Goal: Entertainment & Leisure: Consume media (video, audio)

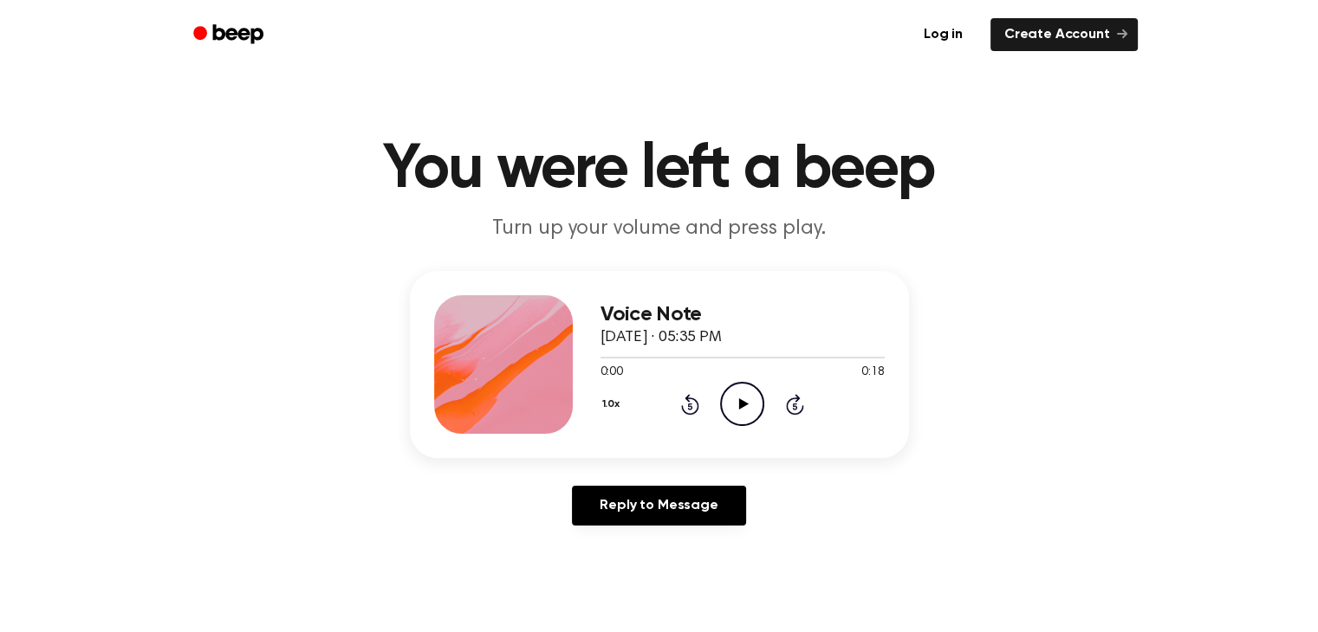
click at [742, 412] on icon "Play Audio" at bounding box center [742, 404] width 44 height 44
click at [693, 406] on icon "Rewind 5 seconds" at bounding box center [689, 404] width 19 height 23
click at [742, 414] on icon "Play Audio" at bounding box center [742, 404] width 44 height 44
click at [689, 414] on icon at bounding box center [690, 404] width 18 height 21
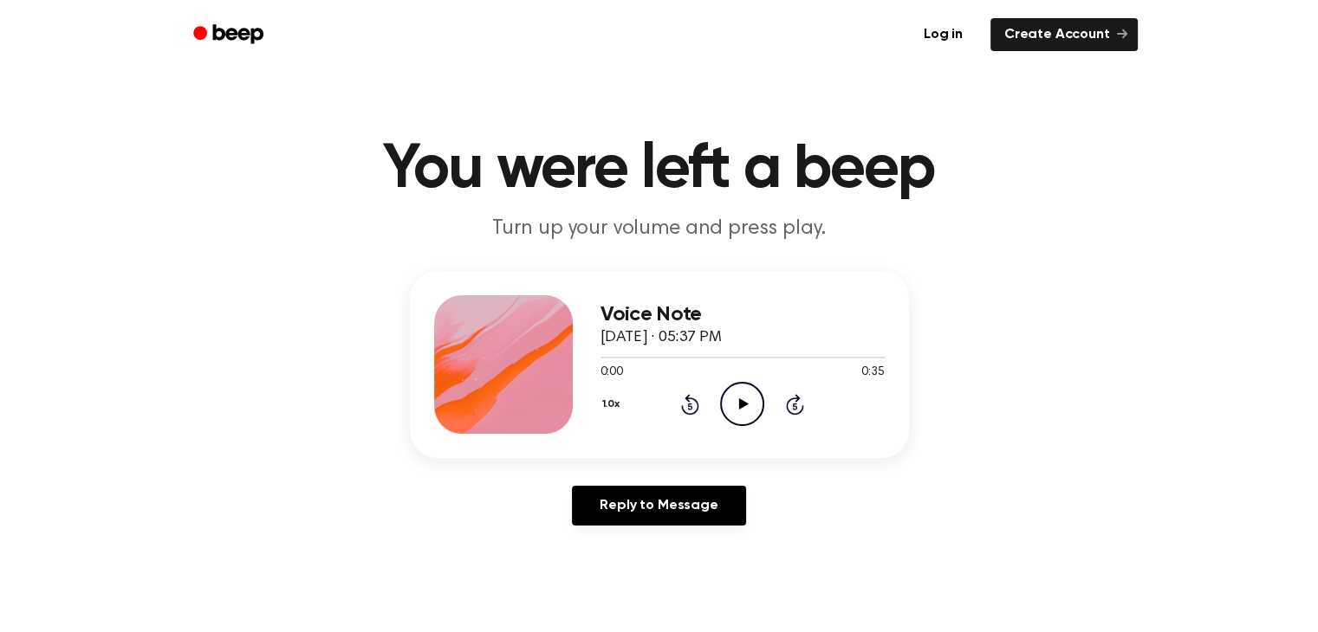
click at [749, 411] on icon "Play Audio" at bounding box center [742, 404] width 44 height 44
click at [749, 411] on icon "Pause Audio" at bounding box center [742, 404] width 44 height 44
click at [749, 411] on icon "Play Audio" at bounding box center [742, 404] width 44 height 44
click at [741, 423] on icon "Play Audio" at bounding box center [742, 404] width 44 height 44
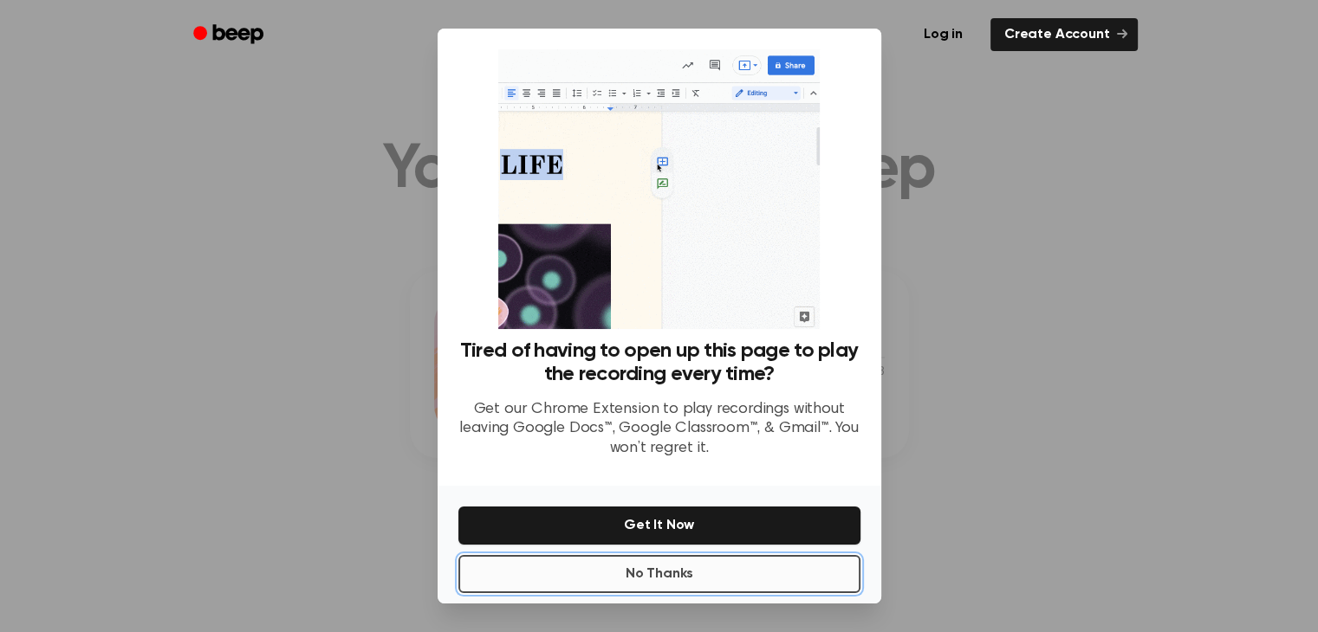
click at [721, 561] on button "No Thanks" at bounding box center [659, 574] width 402 height 38
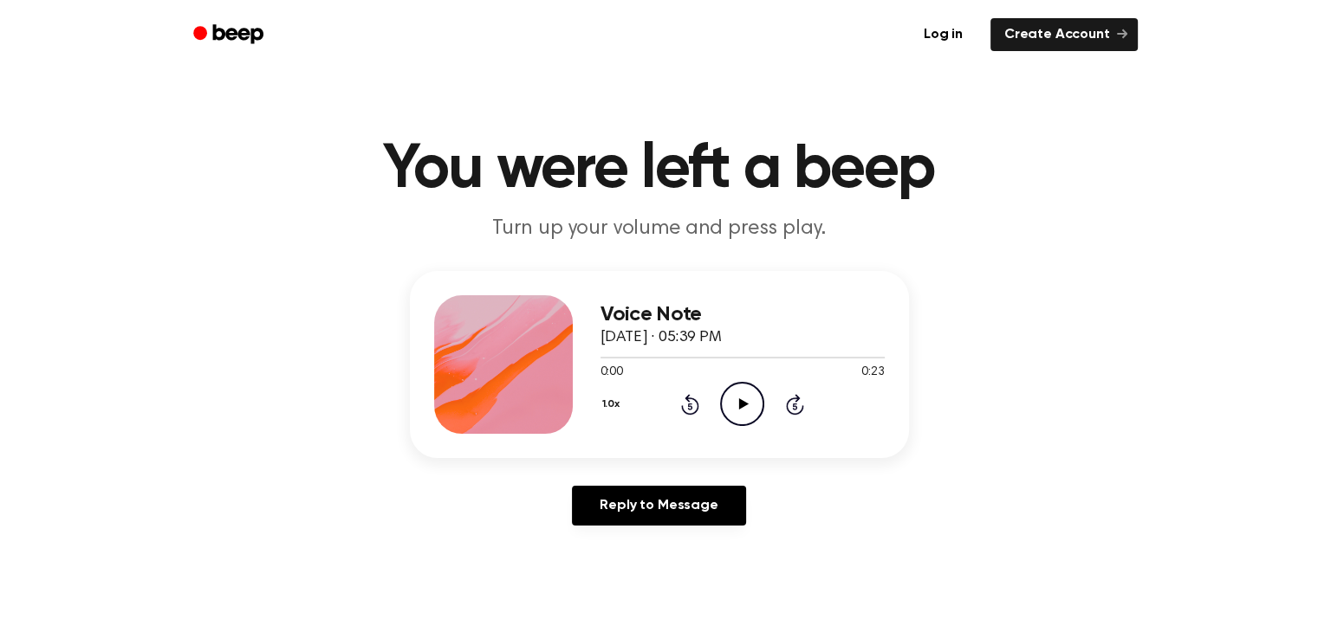
click at [735, 403] on icon "Play Audio" at bounding box center [742, 404] width 44 height 44
click at [749, 400] on icon "Play Audio" at bounding box center [742, 404] width 44 height 44
click at [749, 400] on icon "Pause Audio" at bounding box center [742, 404] width 44 height 44
click at [682, 414] on icon "Rewind 5 seconds" at bounding box center [689, 404] width 19 height 23
click at [725, 414] on icon "Play Audio" at bounding box center [742, 404] width 44 height 44
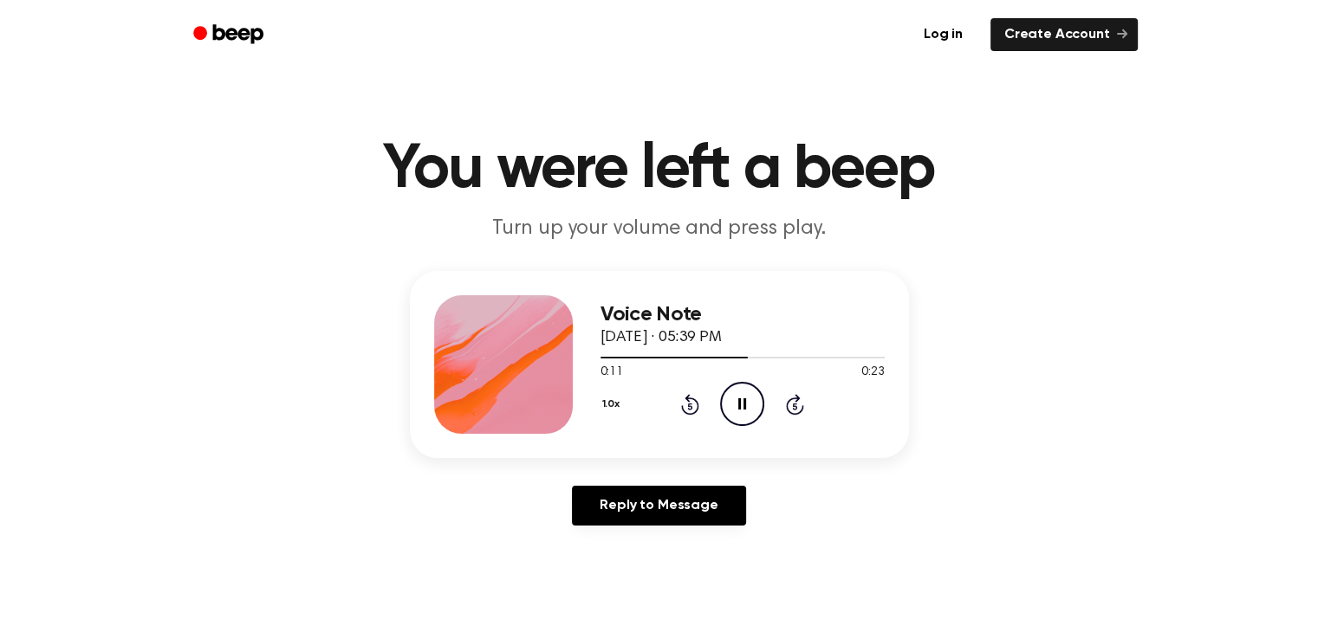
click at [725, 414] on icon "Pause Audio" at bounding box center [742, 404] width 44 height 44
click at [683, 399] on icon "Rewind 5 seconds" at bounding box center [689, 404] width 19 height 23
click at [742, 406] on icon at bounding box center [744, 404] width 10 height 11
click at [742, 406] on icon "Pause Audio" at bounding box center [742, 404] width 44 height 44
click at [750, 412] on icon "Play Audio" at bounding box center [742, 404] width 44 height 44
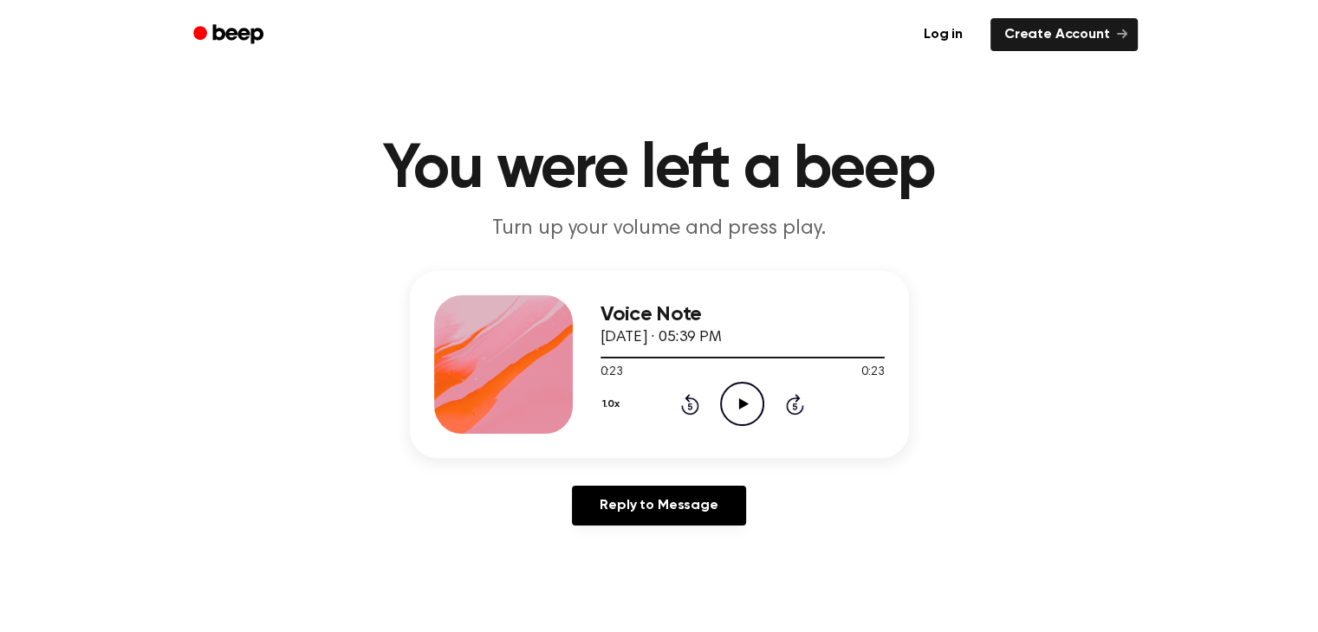
click at [686, 396] on icon at bounding box center [690, 404] width 18 height 21
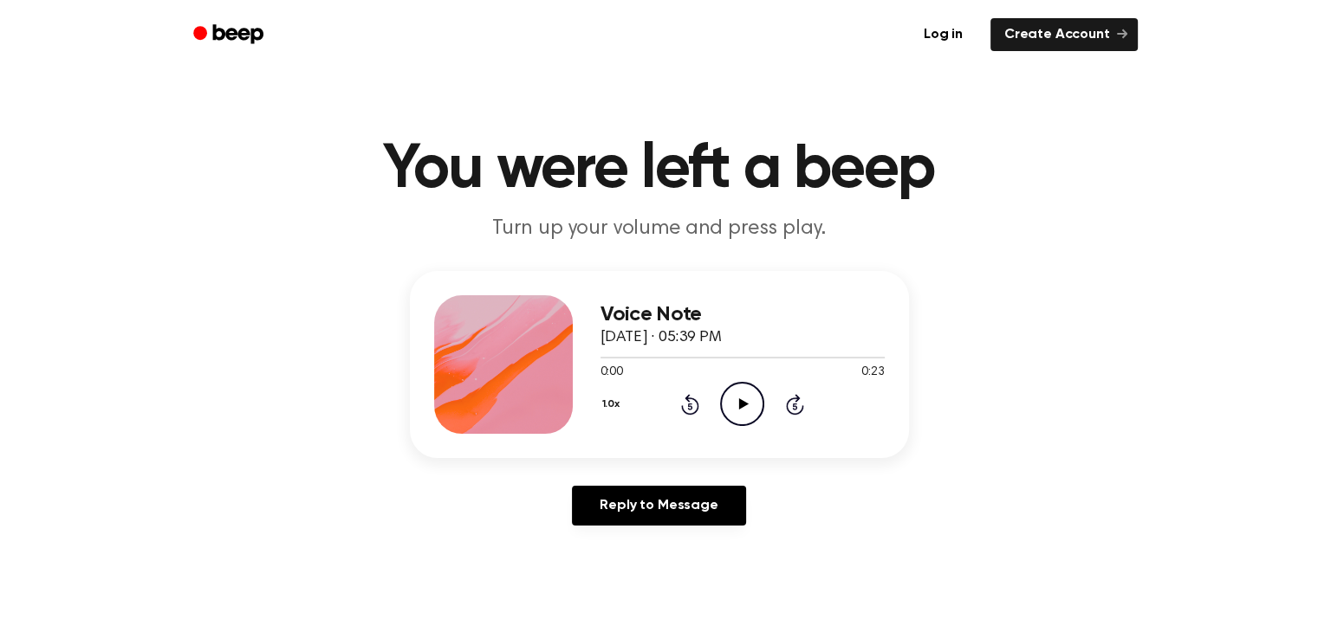
click at [745, 405] on icon at bounding box center [744, 404] width 10 height 11
click at [749, 412] on icon "Play Audio" at bounding box center [742, 404] width 44 height 44
click at [748, 402] on icon "Play Audio" at bounding box center [742, 404] width 44 height 44
click at [684, 405] on icon "Rewind 5 seconds" at bounding box center [689, 404] width 19 height 23
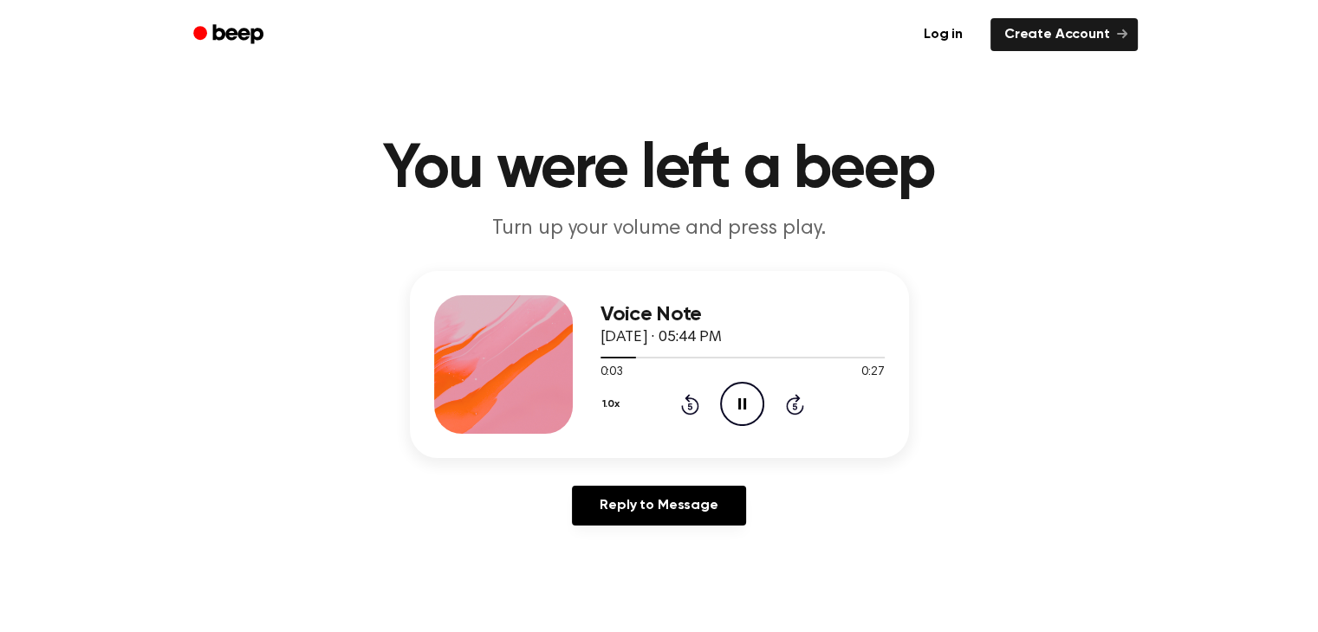
click at [697, 410] on icon at bounding box center [690, 404] width 18 height 21
